Goal: Task Accomplishment & Management: Manage account settings

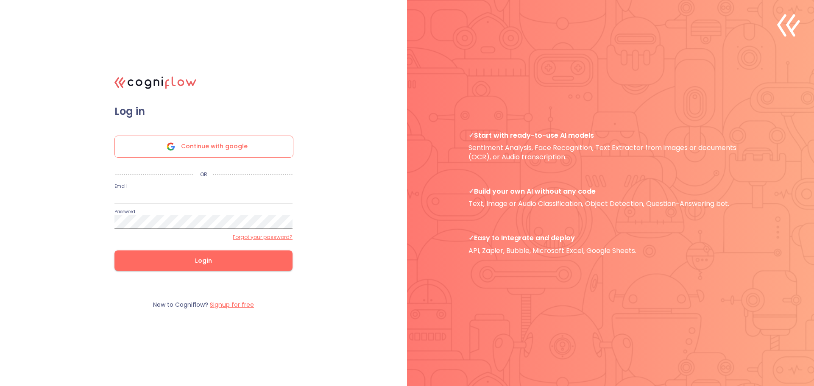
type input "[EMAIL_ADDRESS][DOMAIN_NAME]"
click at [157, 263] on span "Login" at bounding box center [203, 261] width 151 height 11
